Goal: Task Accomplishment & Management: Use online tool/utility

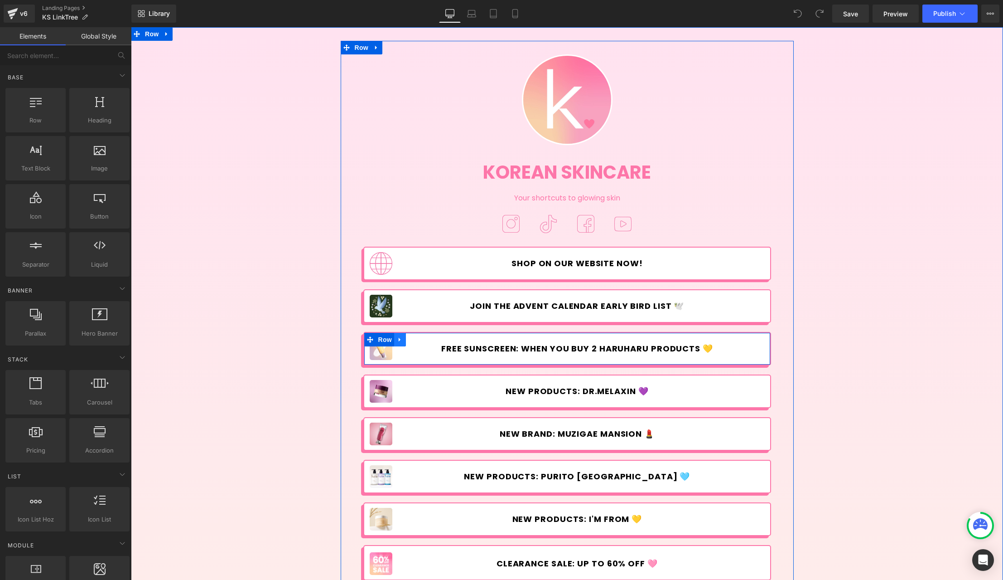
click at [397, 337] on icon at bounding box center [400, 339] width 6 height 7
click at [409, 336] on icon at bounding box center [412, 339] width 6 height 6
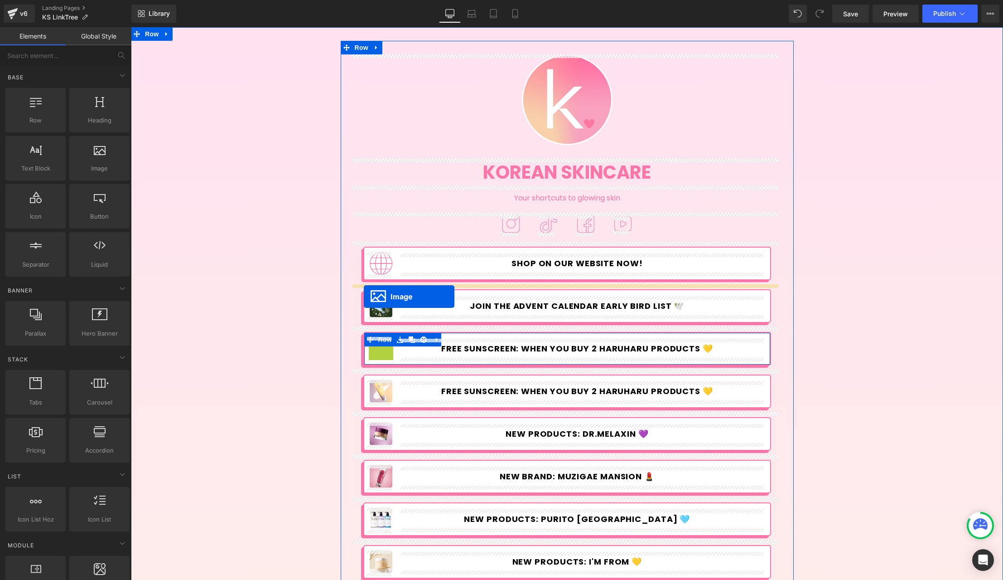
drag, startPoint x: 363, startPoint y: 348, endPoint x: 364, endPoint y: 296, distance: 51.7
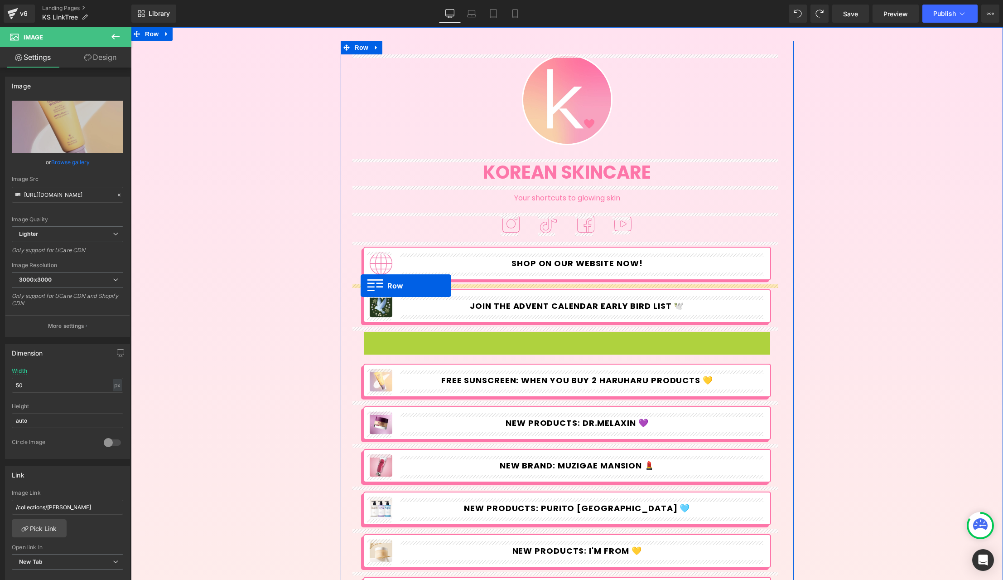
drag, startPoint x: 368, startPoint y: 339, endPoint x: 361, endPoint y: 286, distance: 54.4
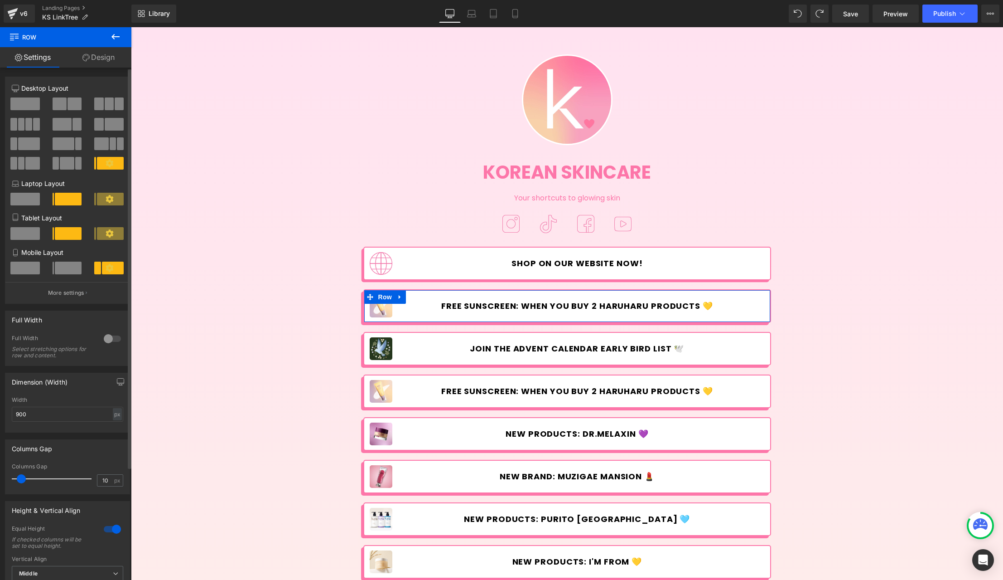
scroll to position [145, 0]
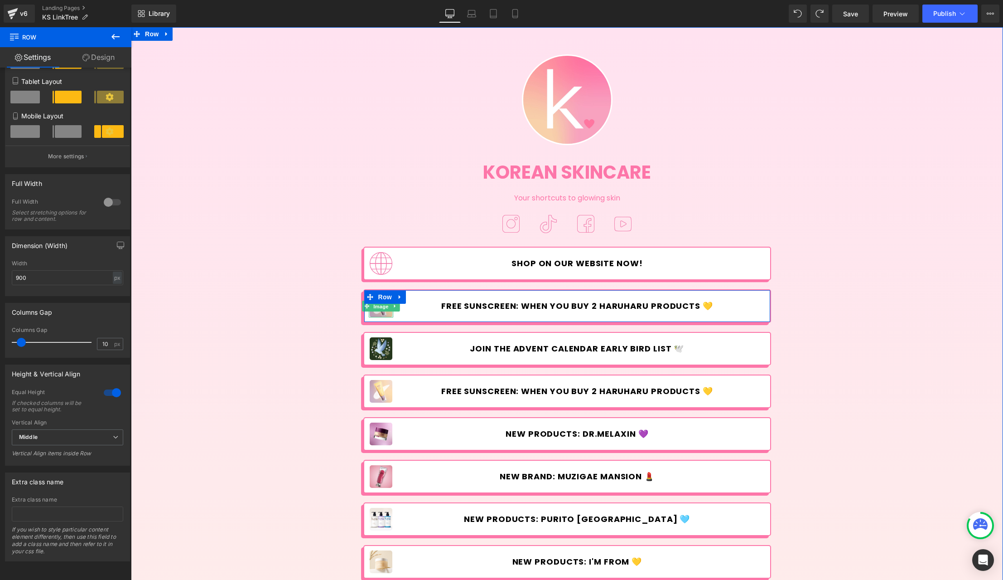
click at [376, 306] on span "Image" at bounding box center [381, 306] width 19 height 11
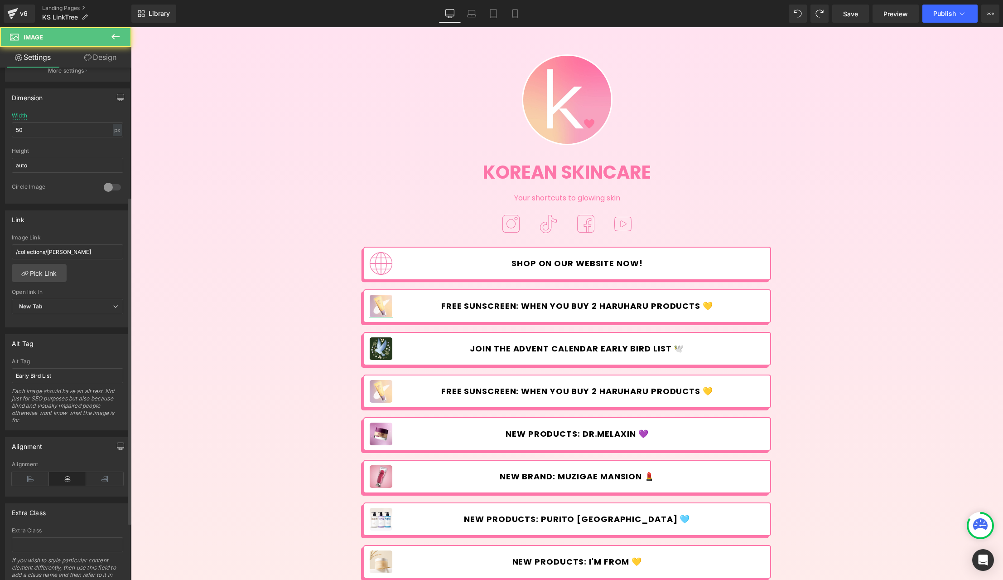
scroll to position [292, 0]
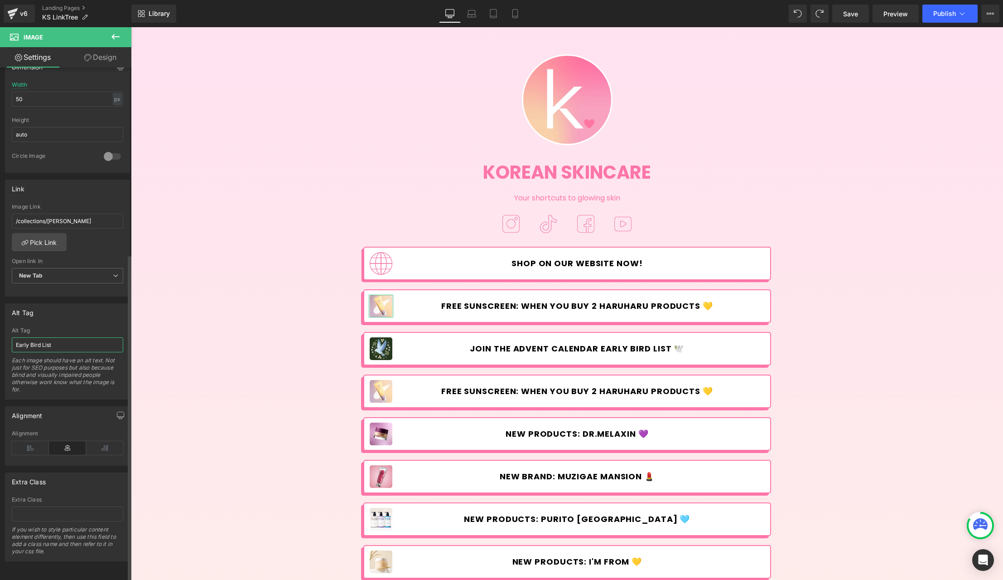
click at [79, 337] on input "Early Bird List" at bounding box center [67, 344] width 111 height 15
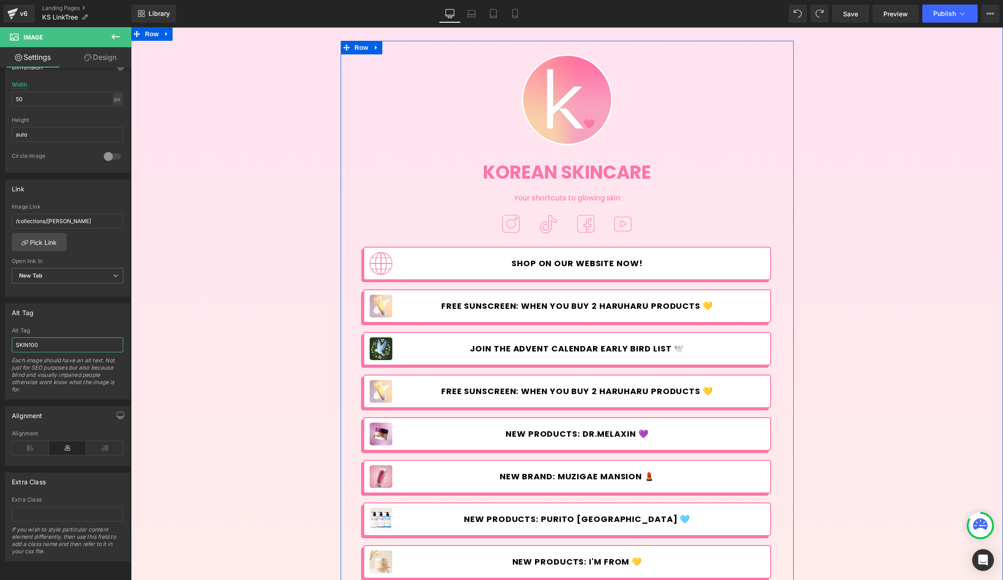
type input "SKIN1004"
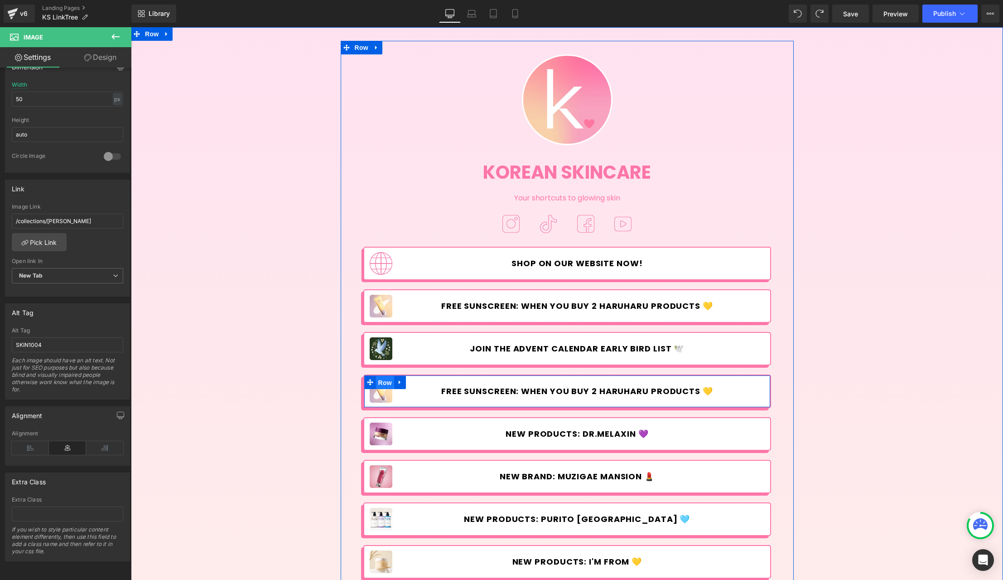
click at [376, 388] on span "Row" at bounding box center [385, 383] width 18 height 14
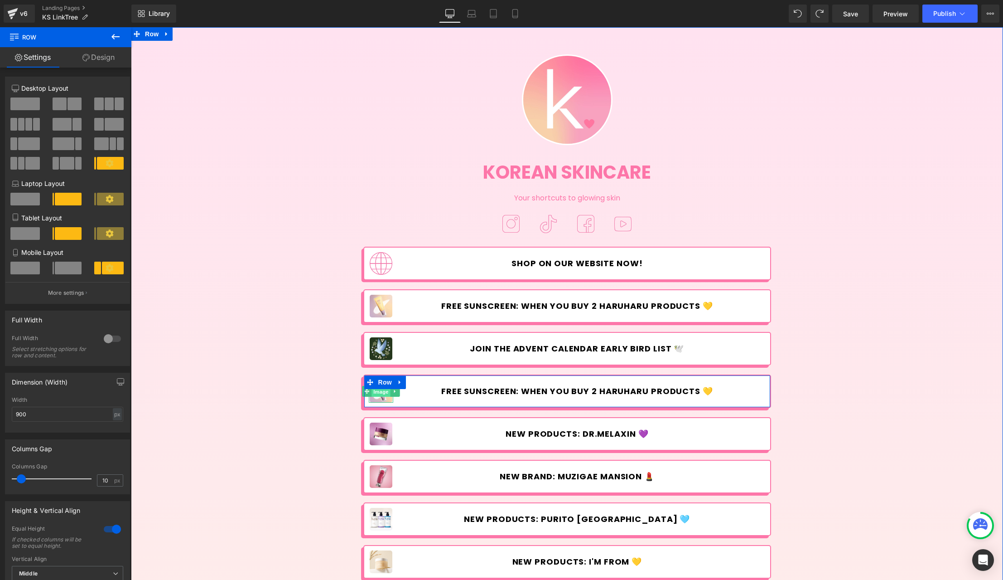
click at [376, 396] on span "Image" at bounding box center [381, 391] width 19 height 11
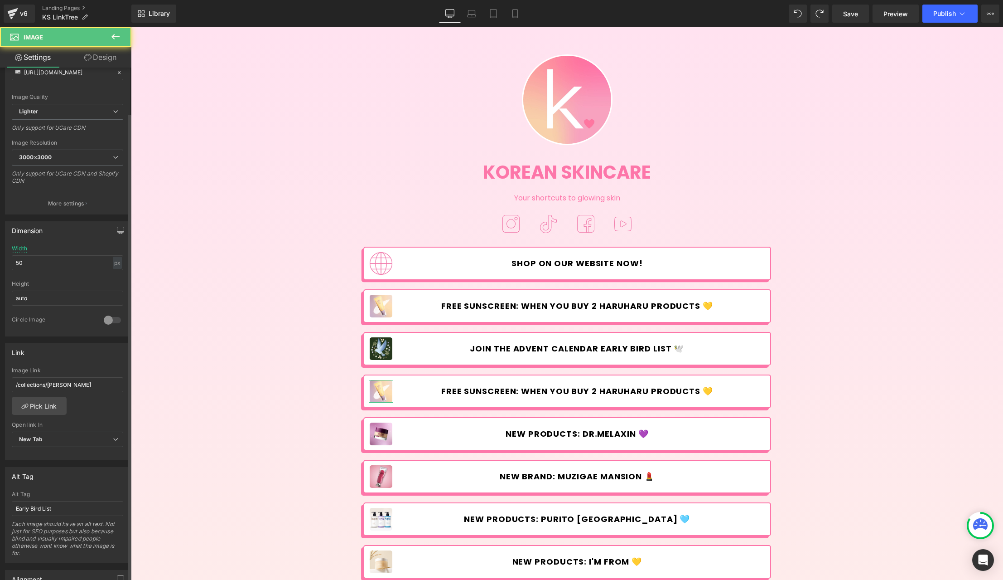
scroll to position [198, 0]
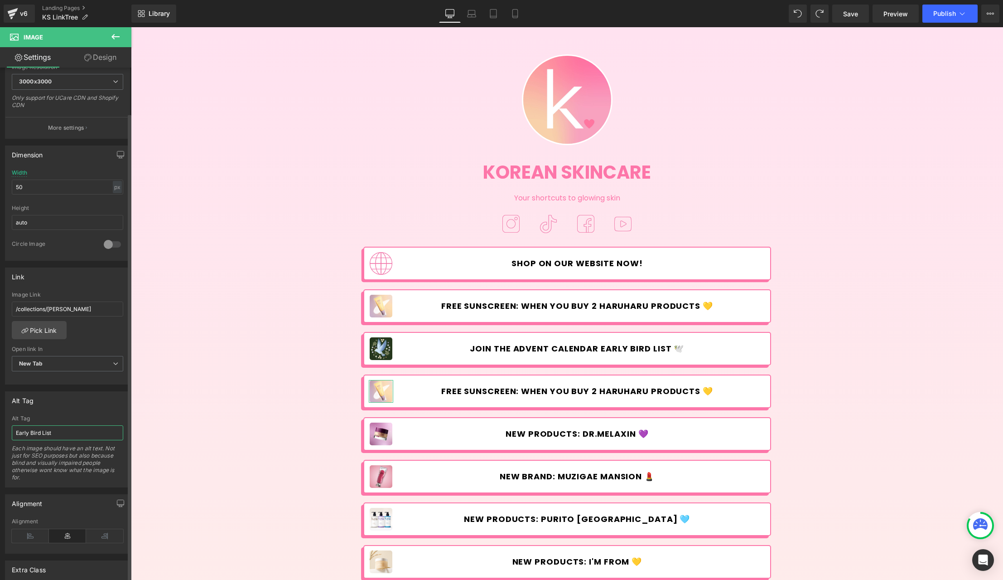
click at [82, 431] on input "Early Bird List" at bounding box center [67, 432] width 111 height 15
type input "Haruharu"
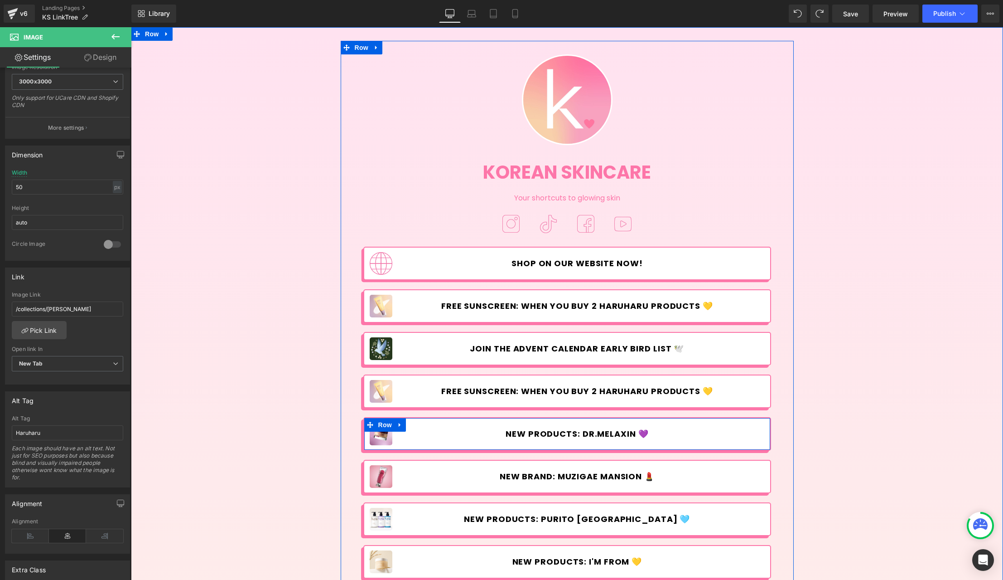
click at [375, 436] on span "Image" at bounding box center [381, 433] width 19 height 11
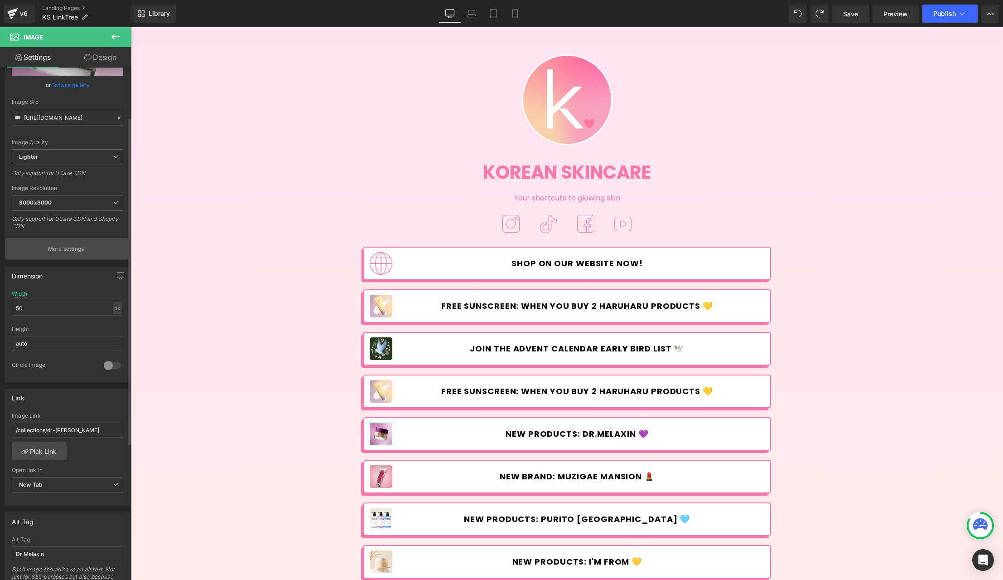
scroll to position [0, 0]
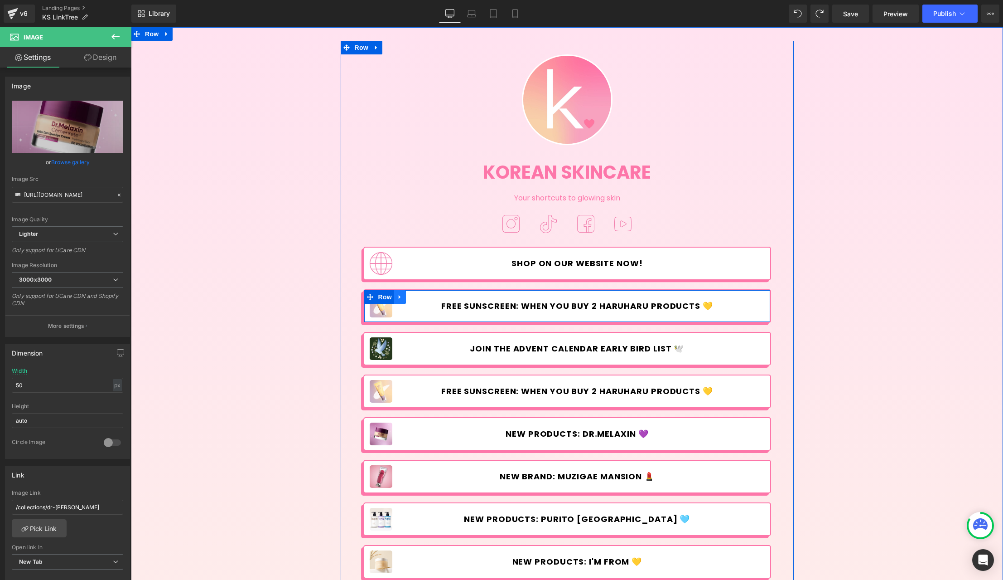
click at [400, 294] on link at bounding box center [400, 297] width 12 height 14
click at [421, 295] on icon at bounding box center [424, 297] width 6 height 6
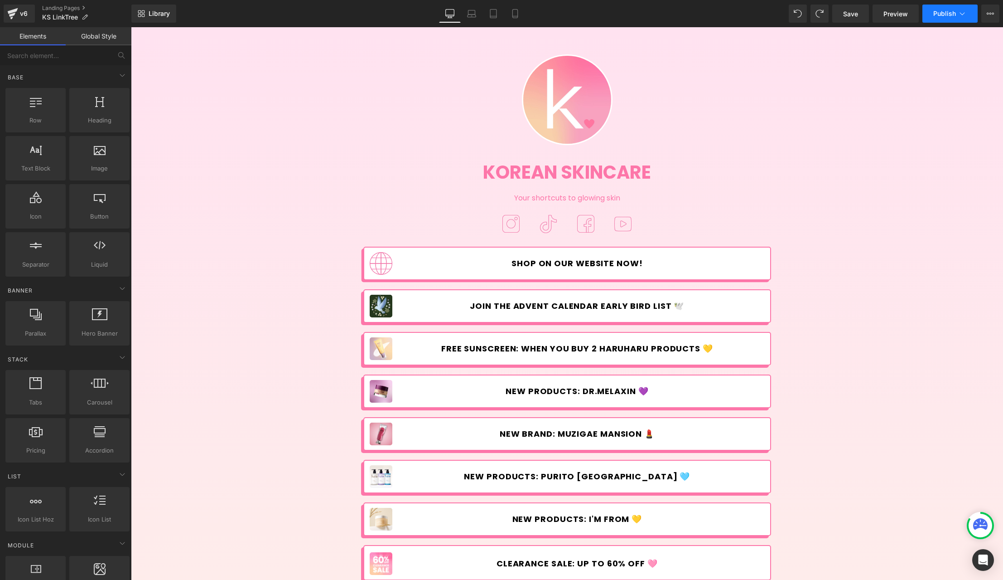
click at [951, 11] on span "Publish" at bounding box center [945, 13] width 23 height 7
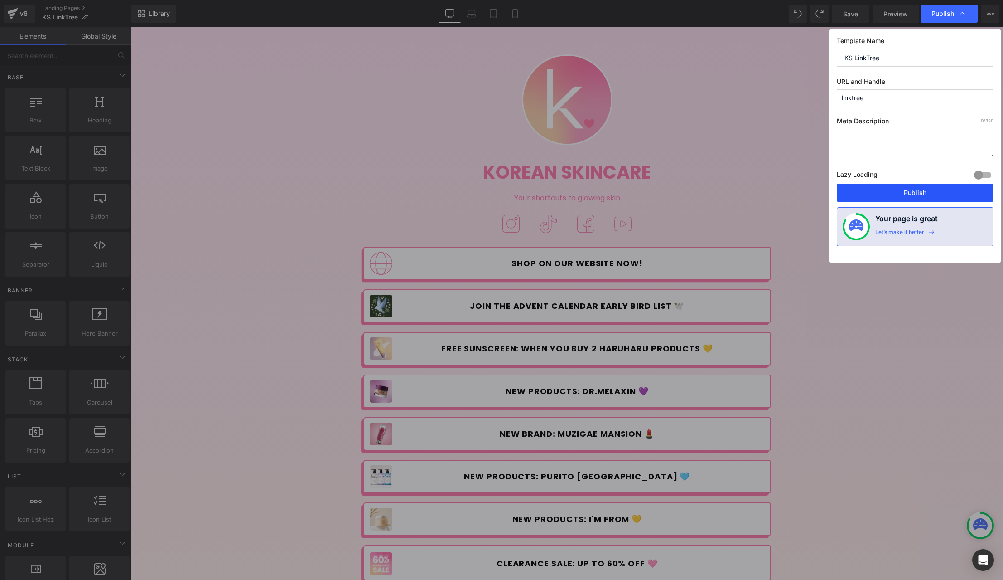
click at [935, 193] on button "Publish" at bounding box center [915, 193] width 157 height 18
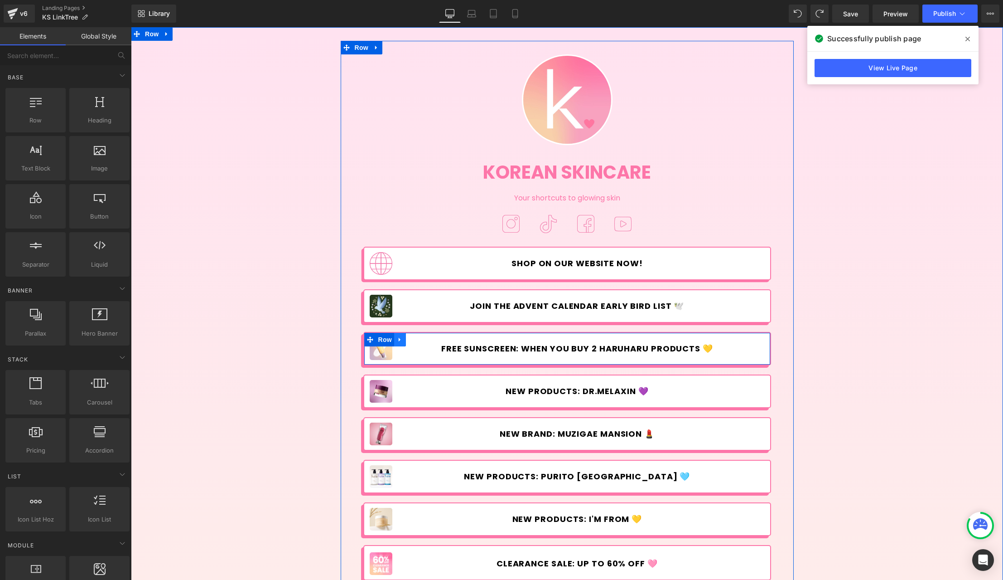
click at [397, 341] on icon at bounding box center [400, 339] width 6 height 7
drag, startPoint x: 409, startPoint y: 339, endPoint x: 391, endPoint y: 340, distance: 18.1
click at [409, 339] on icon at bounding box center [412, 339] width 6 height 6
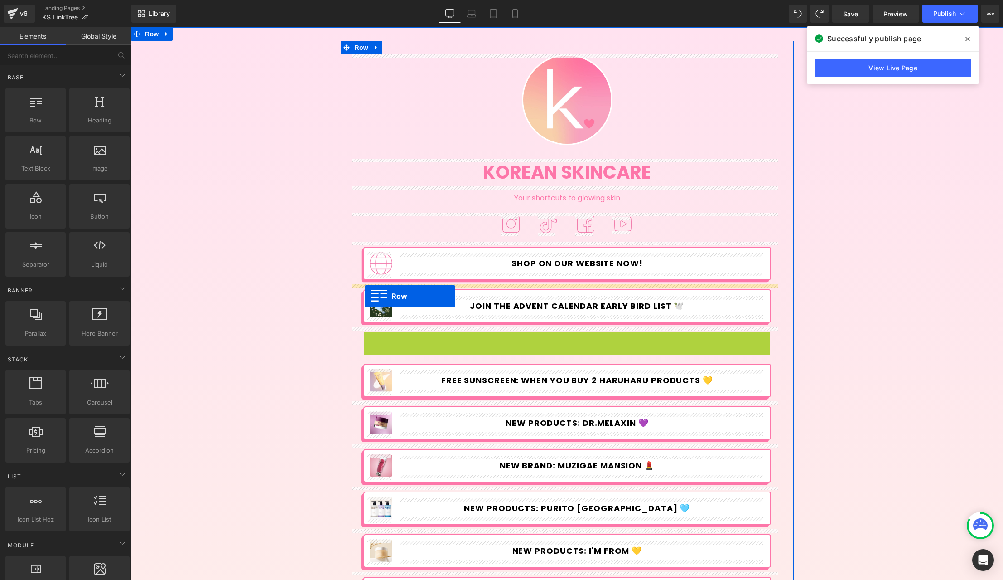
drag, startPoint x: 367, startPoint y: 339, endPoint x: 365, endPoint y: 295, distance: 44.0
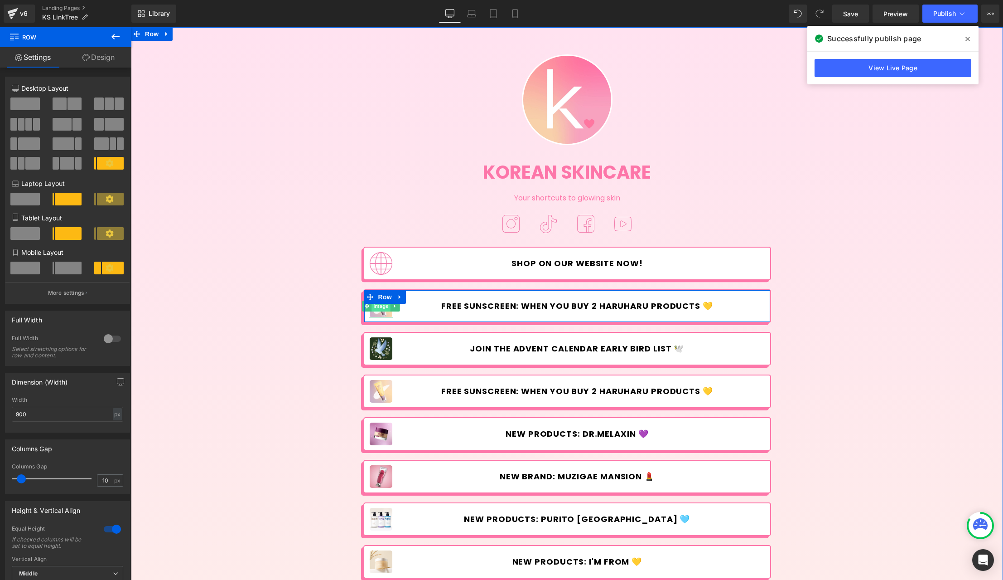
click at [381, 310] on span "Image" at bounding box center [381, 305] width 19 height 11
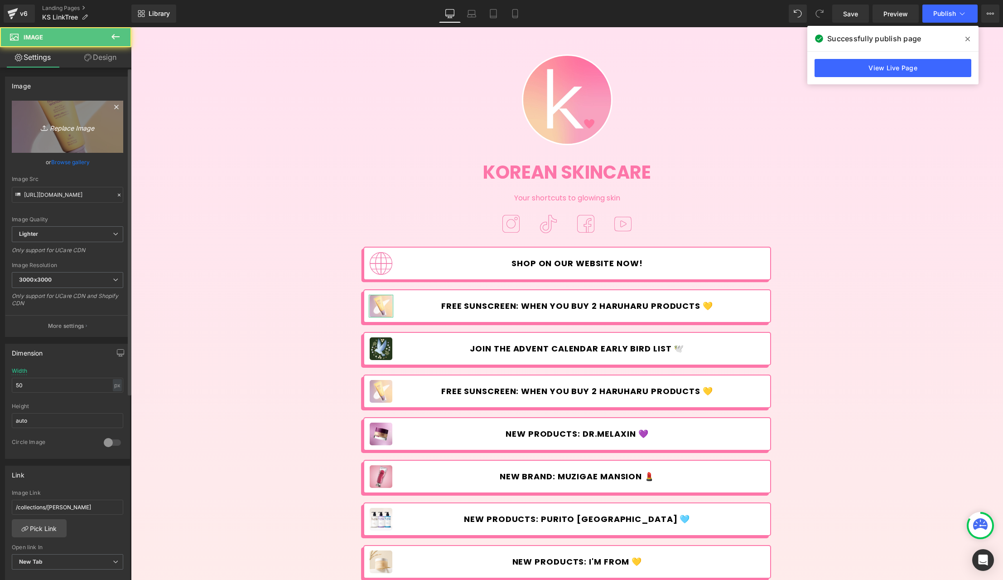
click at [71, 127] on icon "Replace Image" at bounding box center [67, 126] width 73 height 11
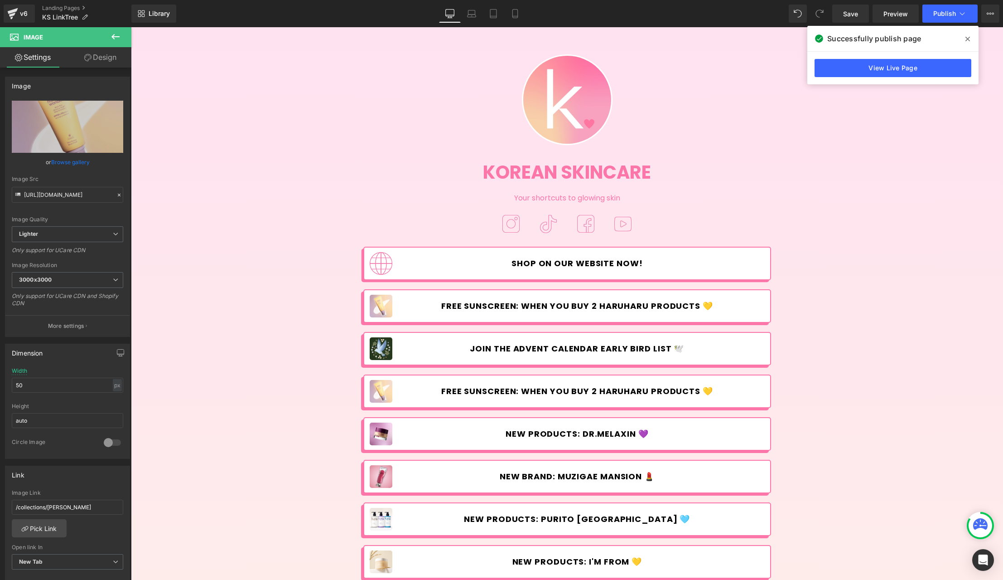
type input "C:\fakepath\2+1_SKIN1004-linktree.jpg"
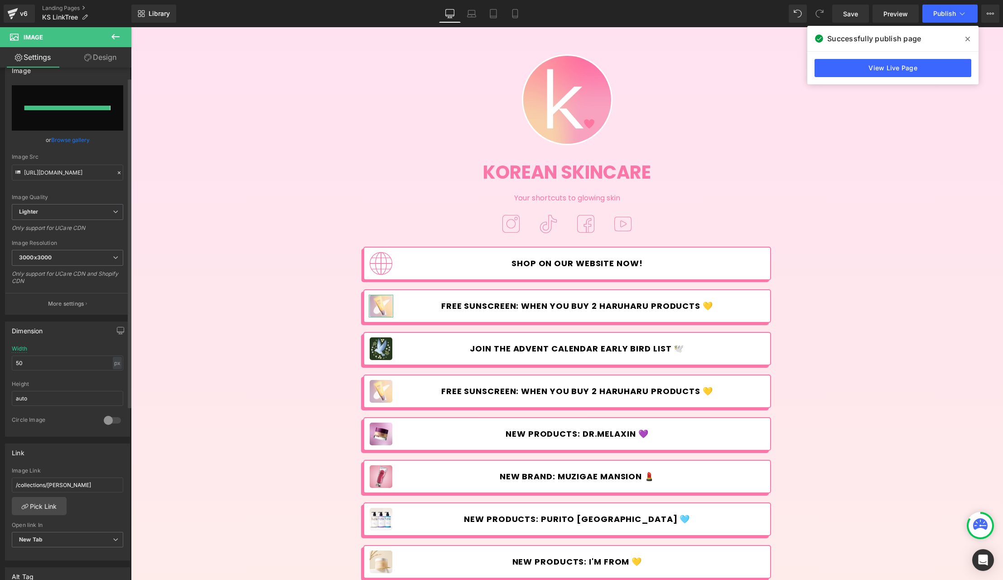
type input "[URL][DOMAIN_NAME]"
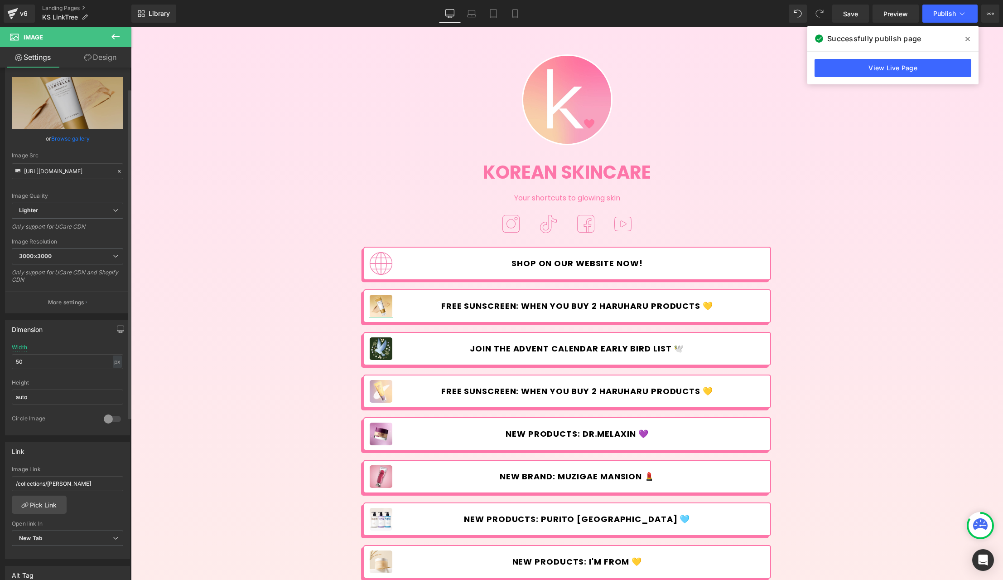
scroll to position [33, 0]
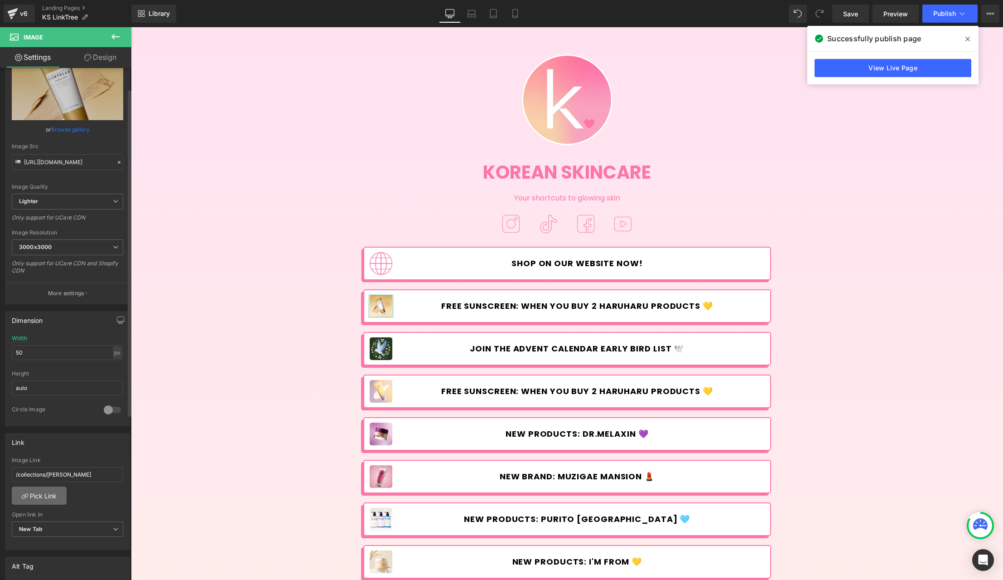
click at [45, 494] on link "Pick Link" at bounding box center [39, 495] width 55 height 18
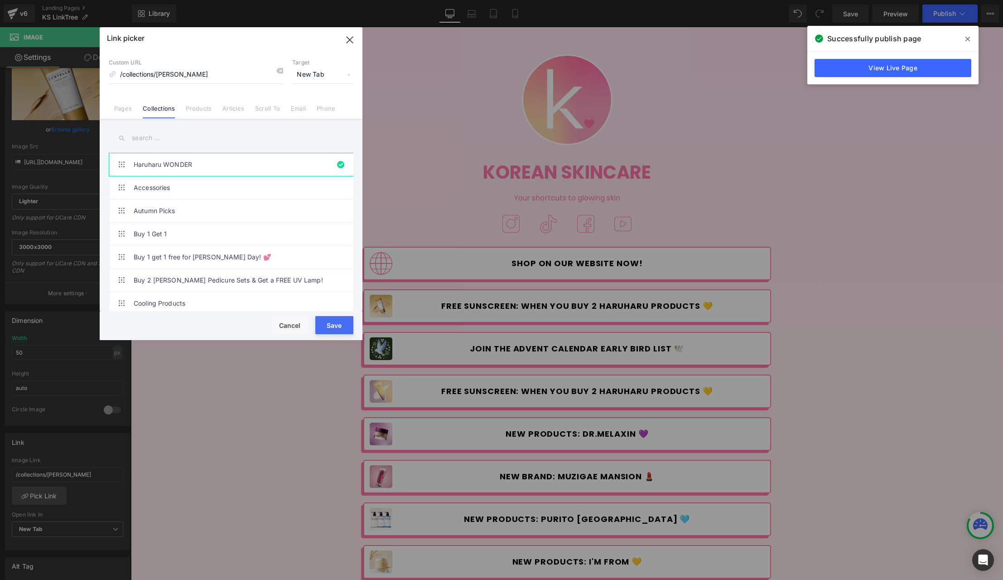
click at [162, 137] on input "text" at bounding box center [231, 138] width 245 height 20
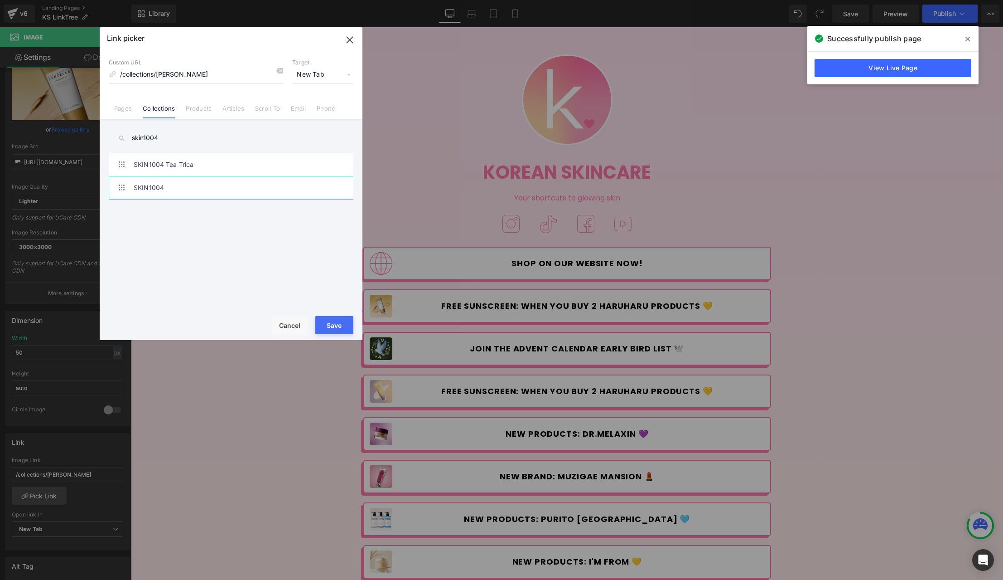
type input "skin1004"
click at [166, 185] on link "SKIN1004" at bounding box center [233, 187] width 199 height 23
type input "/collections/skin1004"
click at [327, 319] on button "Save" at bounding box center [334, 325] width 38 height 18
type input "/collections/skin1004"
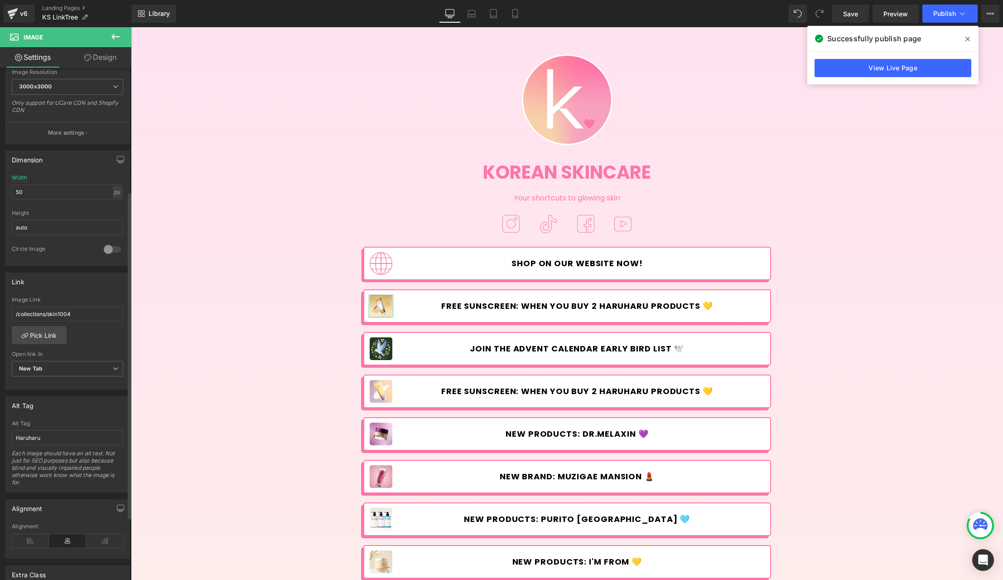
scroll to position [195, 0]
click at [73, 436] on input "Haruharu" at bounding box center [67, 435] width 111 height 15
type input "Skin1004"
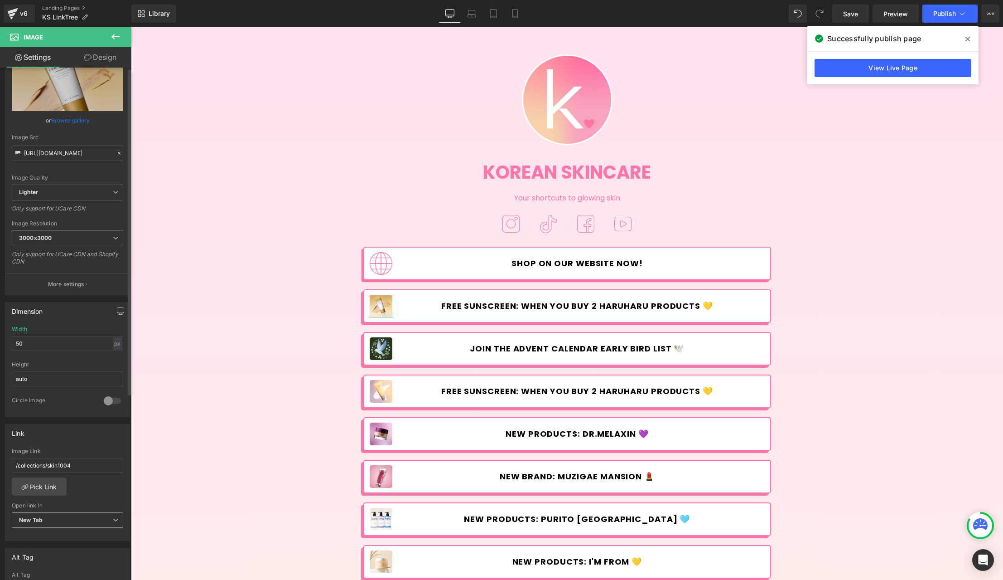
scroll to position [0, 0]
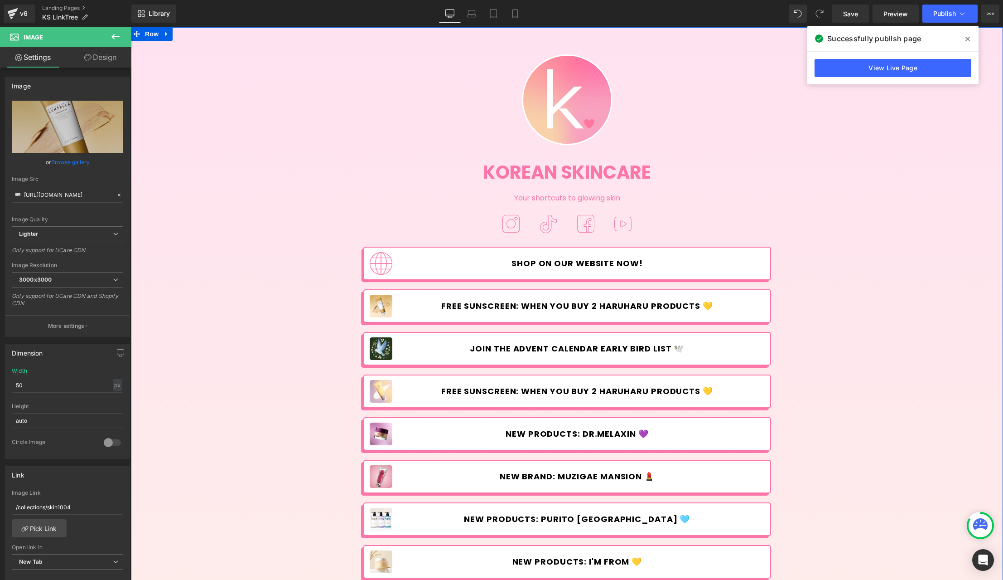
click at [489, 307] on span "FREE SUNSCREEN: WHEN YOU BUY 2 HARUHARU PRODUCTS 💛" at bounding box center [577, 306] width 272 height 10
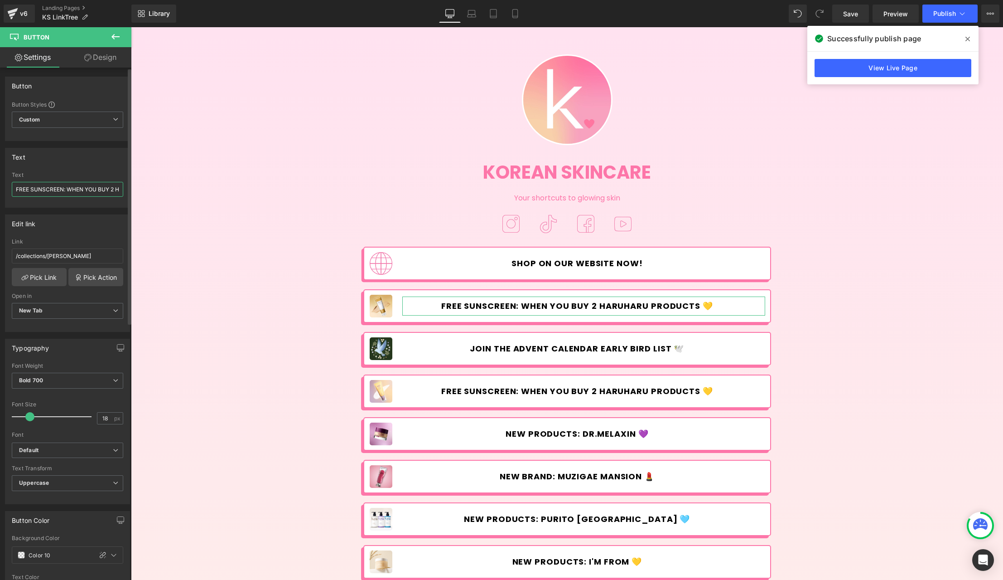
drag, startPoint x: 31, startPoint y: 187, endPoint x: 63, endPoint y: 188, distance: 31.7
click at [63, 188] on input "FREE SUNSCREEN: WHEN YOU BUY 2 HARUHARU PRODUCTS 💛" at bounding box center [67, 189] width 111 height 15
drag, startPoint x: 111, startPoint y: 189, endPoint x: 117, endPoint y: 188, distance: 6.4
click at [117, 188] on input "FREE AMPOULE FOAM: WHEN YOU BUY 2 HARUHARU PRODUCTS 💛" at bounding box center [67, 189] width 111 height 15
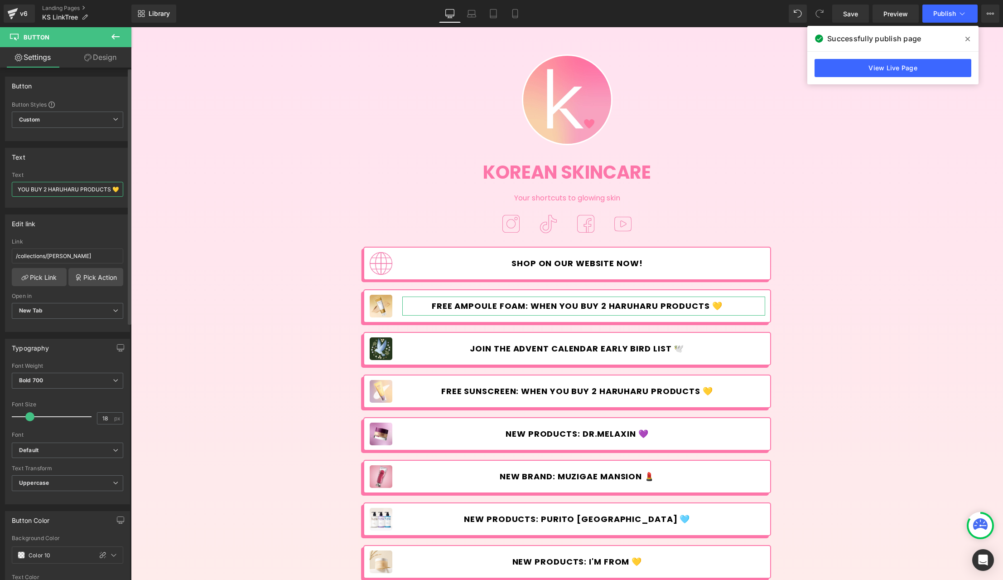
click at [63, 185] on input "FREE AMPOULE FOAM: WHEN YOU BUY 2 HARUHARU PRODUCTS 💛" at bounding box center [67, 189] width 111 height 15
drag, startPoint x: 48, startPoint y: 189, endPoint x: 76, endPoint y: 188, distance: 27.7
click at [76, 188] on input "FREE AMPOULE FOAM: WHEN YOU BUY 2 HARUHARU PRODUCTS 💛" at bounding box center [67, 189] width 111 height 15
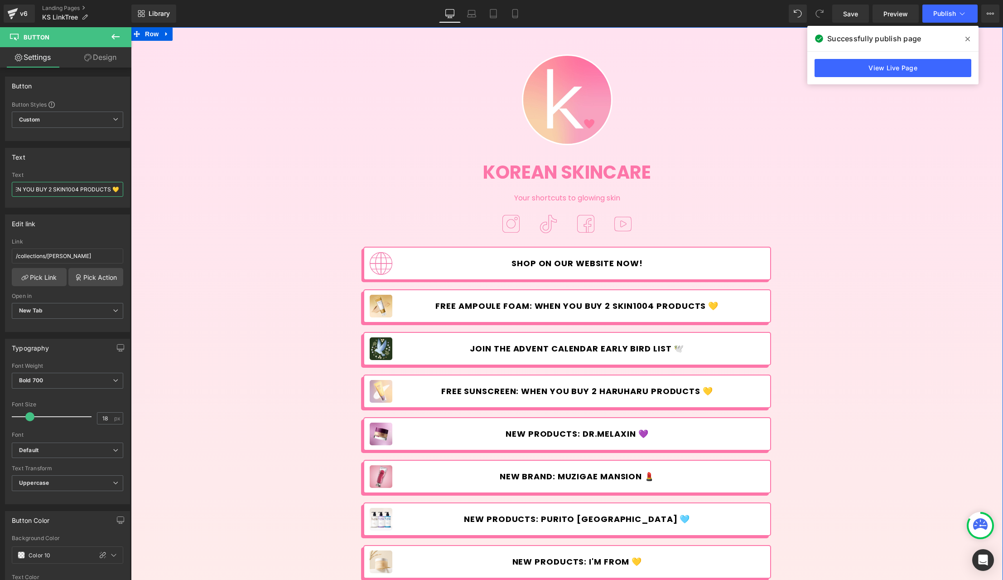
drag, startPoint x: 228, startPoint y: 218, endPoint x: 174, endPoint y: 188, distance: 60.7
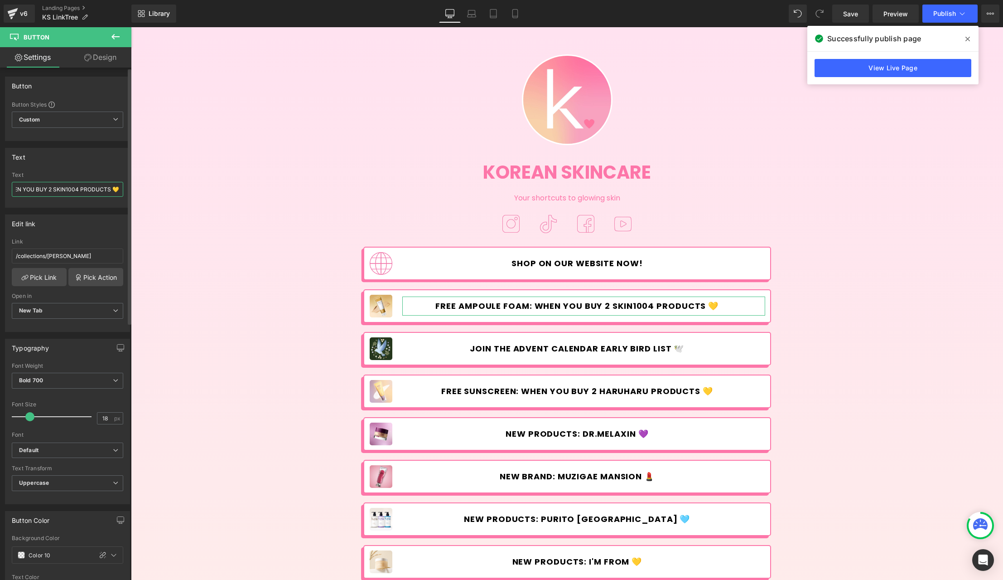
click at [112, 187] on input "FREE AMPOULE FOAM: WHEN YOU BUY 2 SKIN1004 PRODUCTS 💛" at bounding box center [67, 189] width 111 height 15
click at [101, 182] on input "FREE AMPOULE FOAM: WHEN YOU BUY 2 SKIN1004 PRODUCTS 💛" at bounding box center [67, 189] width 111 height 15
drag, startPoint x: 252, startPoint y: 217, endPoint x: 198, endPoint y: 189, distance: 59.6
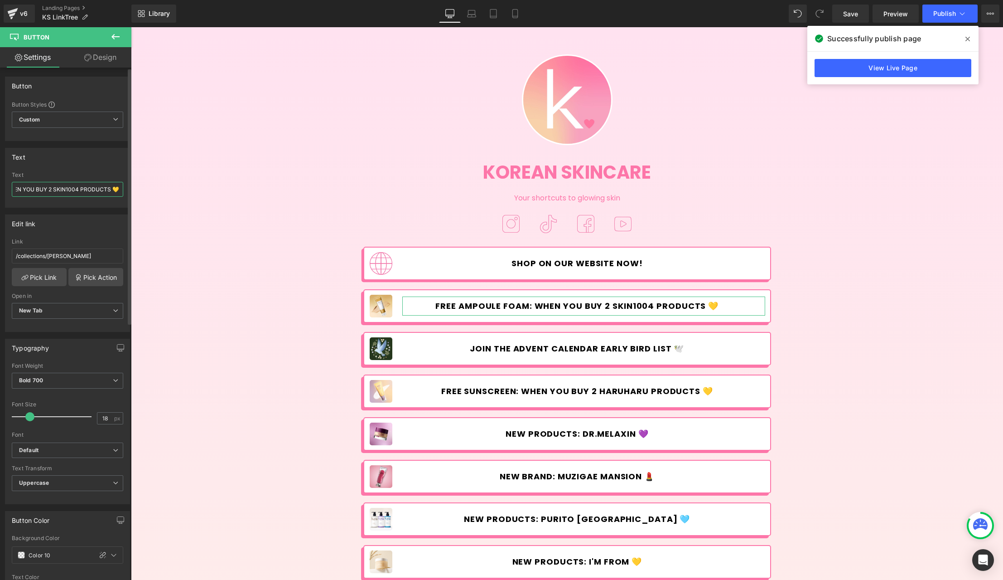
click at [107, 189] on input "FREE AMPOULE FOAM: WHEN YOU BUY 2 SKIN1004 PRODUCTS 💛" at bounding box center [67, 189] width 111 height 15
drag, startPoint x: 245, startPoint y: 216, endPoint x: 138, endPoint y: 188, distance: 110.5
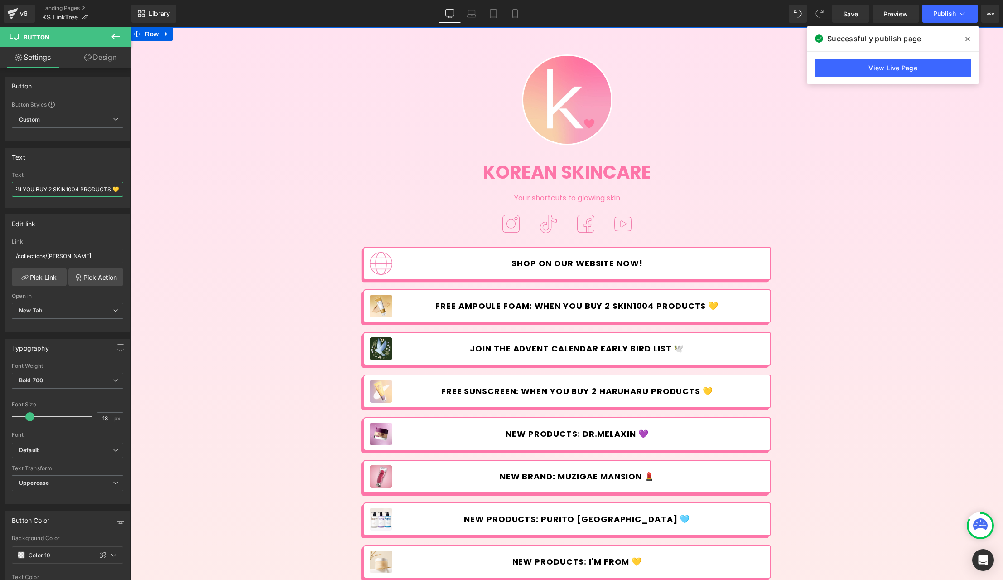
paste input "Moisturisers"
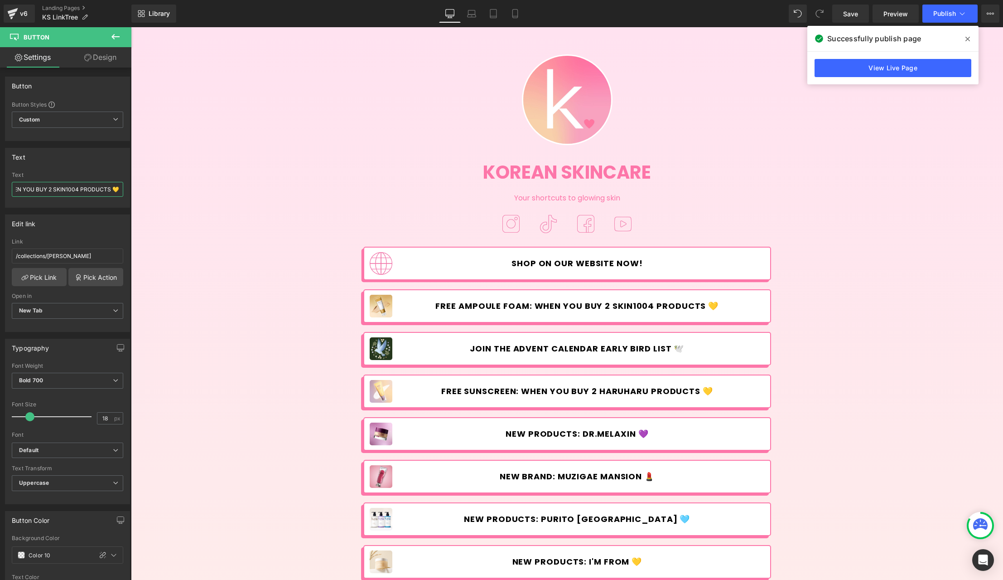
scroll to position [0, 0]
drag, startPoint x: 234, startPoint y: 209, endPoint x: 131, endPoint y: 191, distance: 104.9
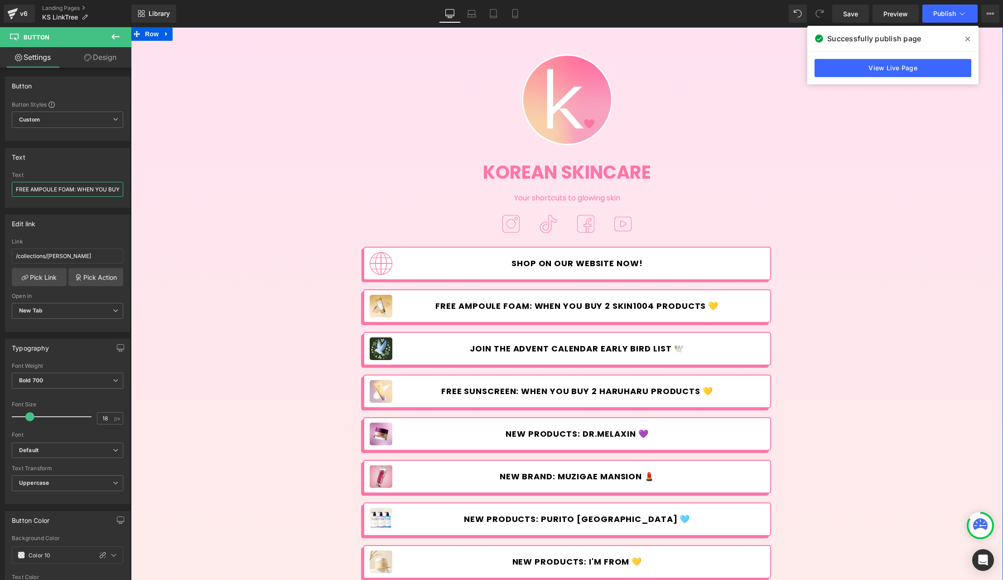
drag, startPoint x: 252, startPoint y: 215, endPoint x: 136, endPoint y: 191, distance: 118.4
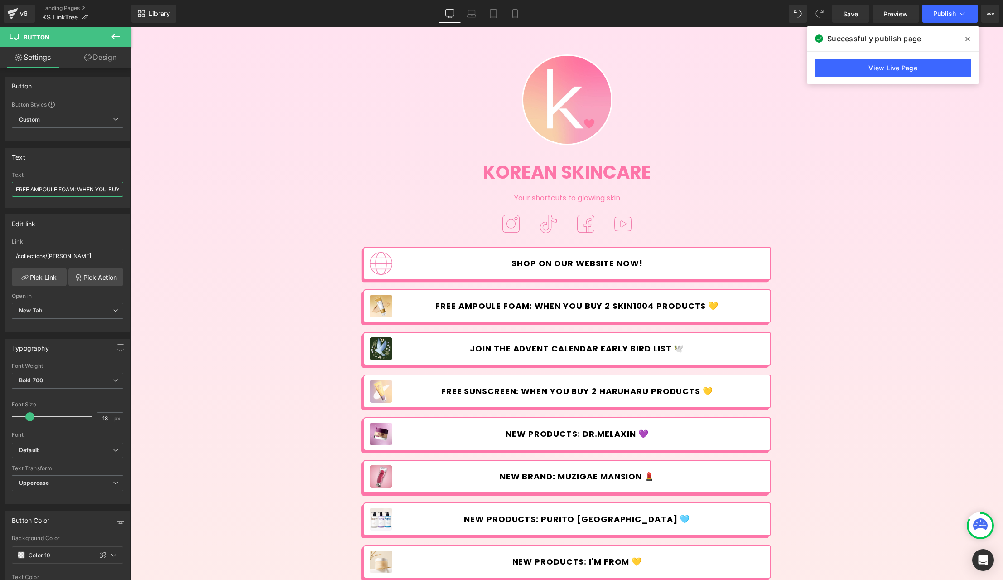
scroll to position [0, 75]
drag, startPoint x: 228, startPoint y: 216, endPoint x: 184, endPoint y: 199, distance: 47.0
click at [106, 189] on input "FREE AMPOULE FOAM: WHEN YOU BUY 2 SKIN1004 PRODUCTS 💛" at bounding box center [67, 189] width 111 height 15
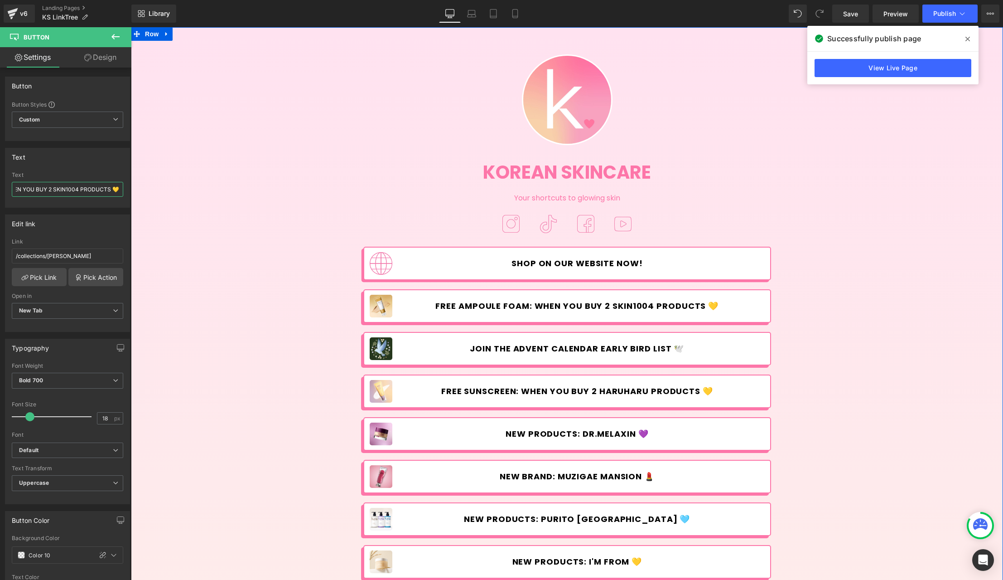
drag, startPoint x: 242, startPoint y: 215, endPoint x: 156, endPoint y: 188, distance: 90.7
paste input "text"
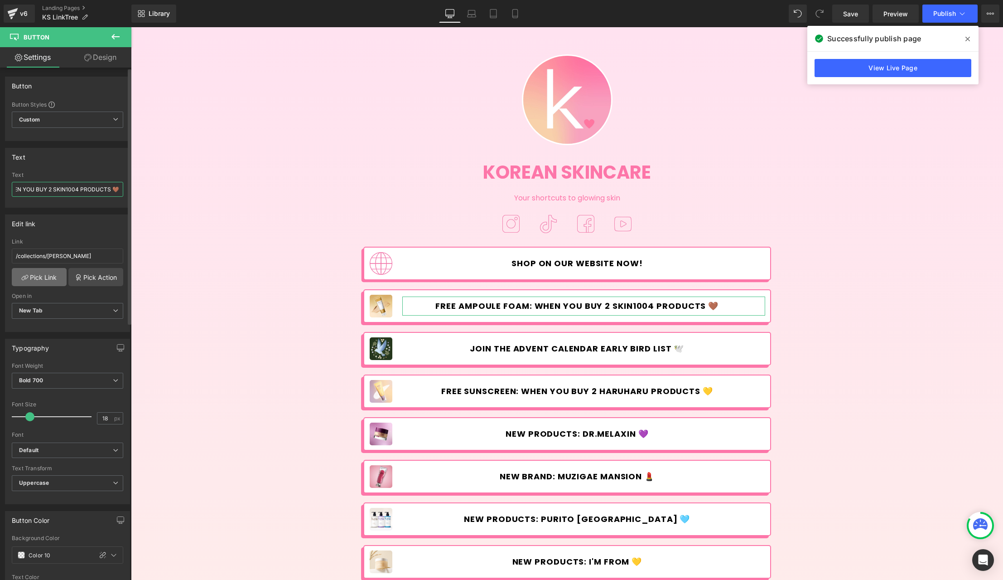
type input "FREE AMPOULE FOAM: WHEN YOU BUY 2 SKIN1004 PRODUCTS 🤎"
click at [53, 272] on link "Pick Link" at bounding box center [39, 277] width 55 height 18
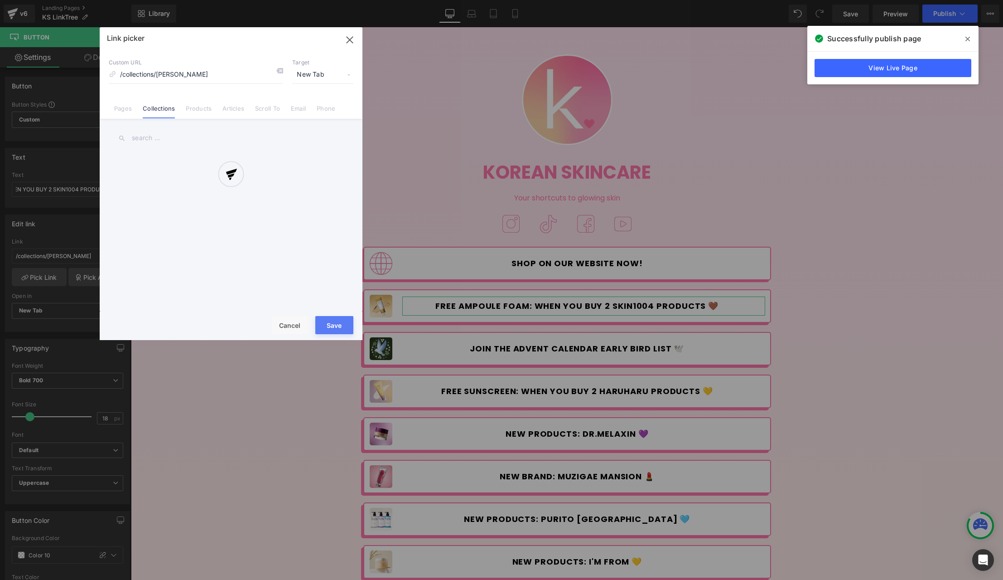
scroll to position [0, 0]
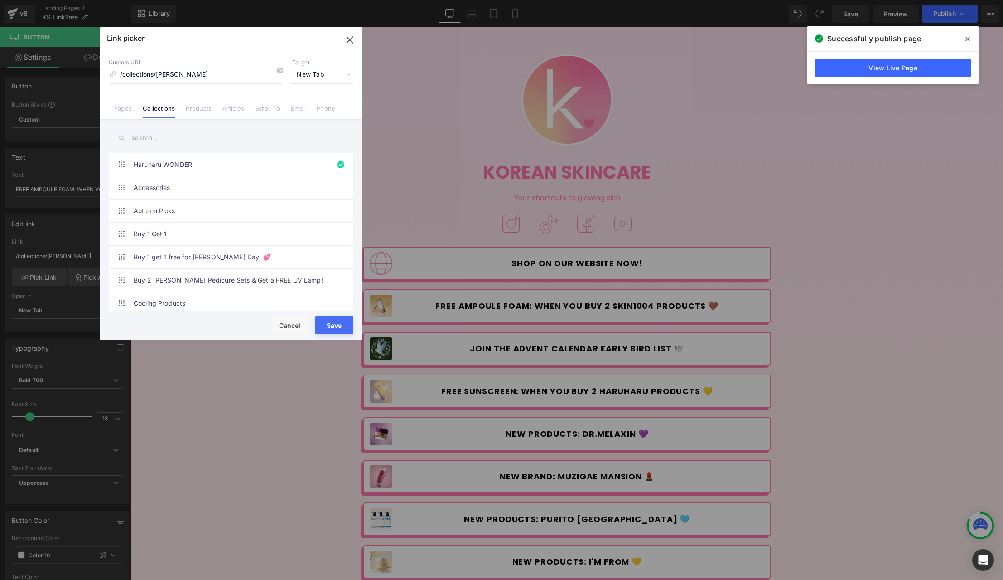
click at [169, 144] on input "text" at bounding box center [231, 138] width 245 height 20
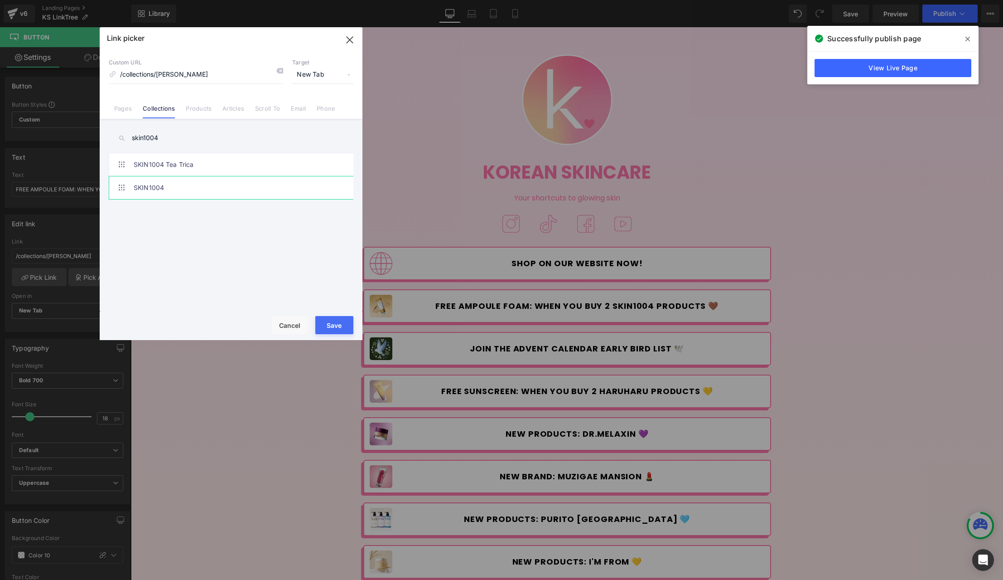
type input "skin1004"
click at [171, 184] on link "SKIN1004" at bounding box center [233, 187] width 199 height 23
type input "/collections/skin1004"
drag, startPoint x: 339, startPoint y: 324, endPoint x: 209, endPoint y: 298, distance: 133.2
click at [339, 324] on button "Save" at bounding box center [334, 325] width 38 height 18
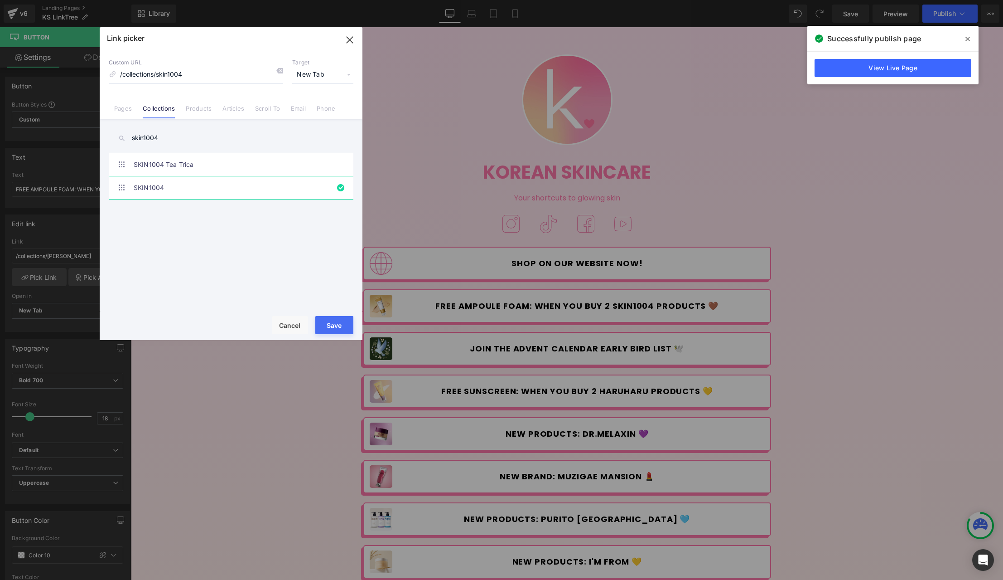
type input "/collections/skin1004"
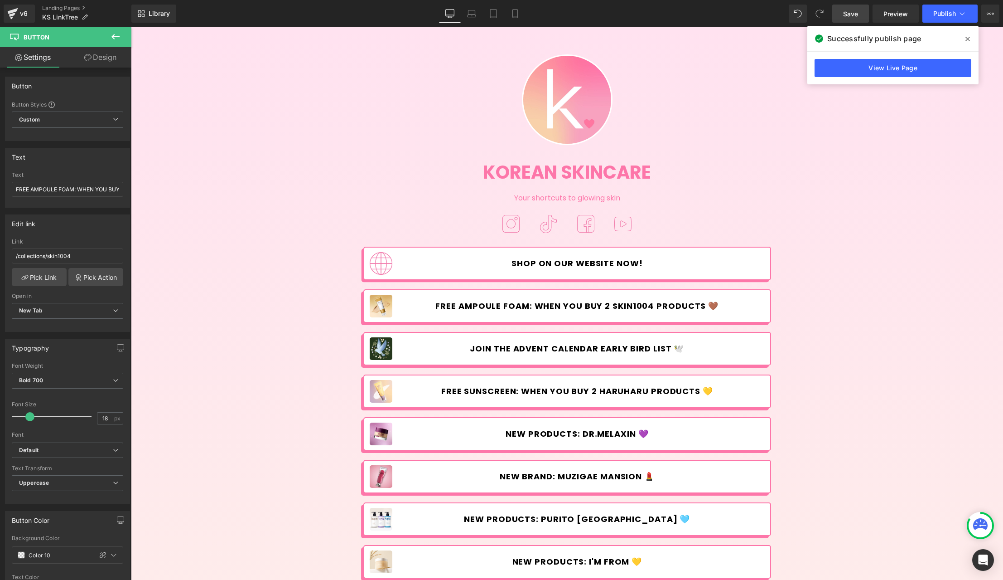
click at [846, 15] on span "Save" at bounding box center [850, 14] width 15 height 10
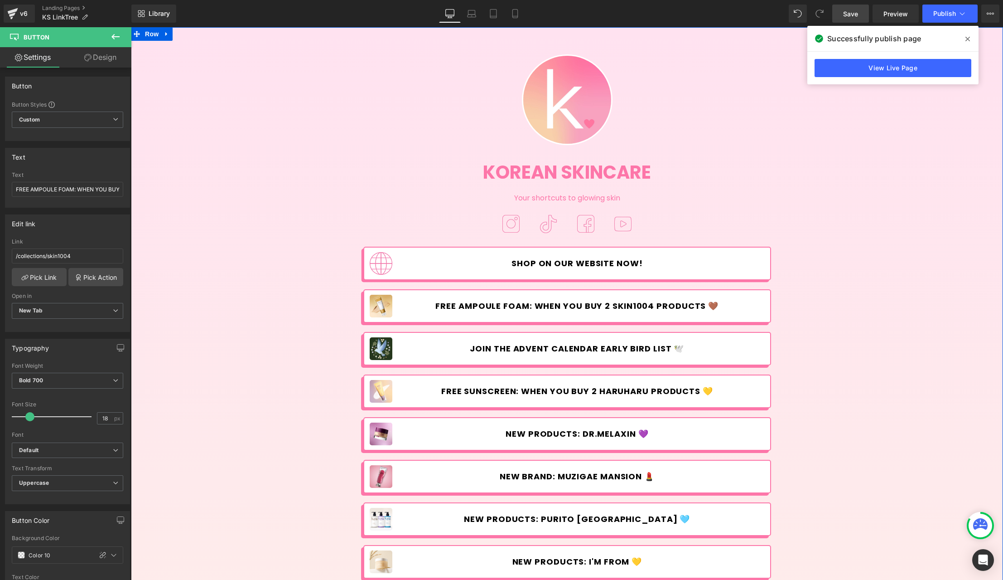
click at [925, 161] on div "Image Korean Skincare Heading Your shortcuts to glowing skin Text Block Image I…" at bounding box center [567, 467] width 872 height 852
